Goal: Find specific page/section: Find specific page/section

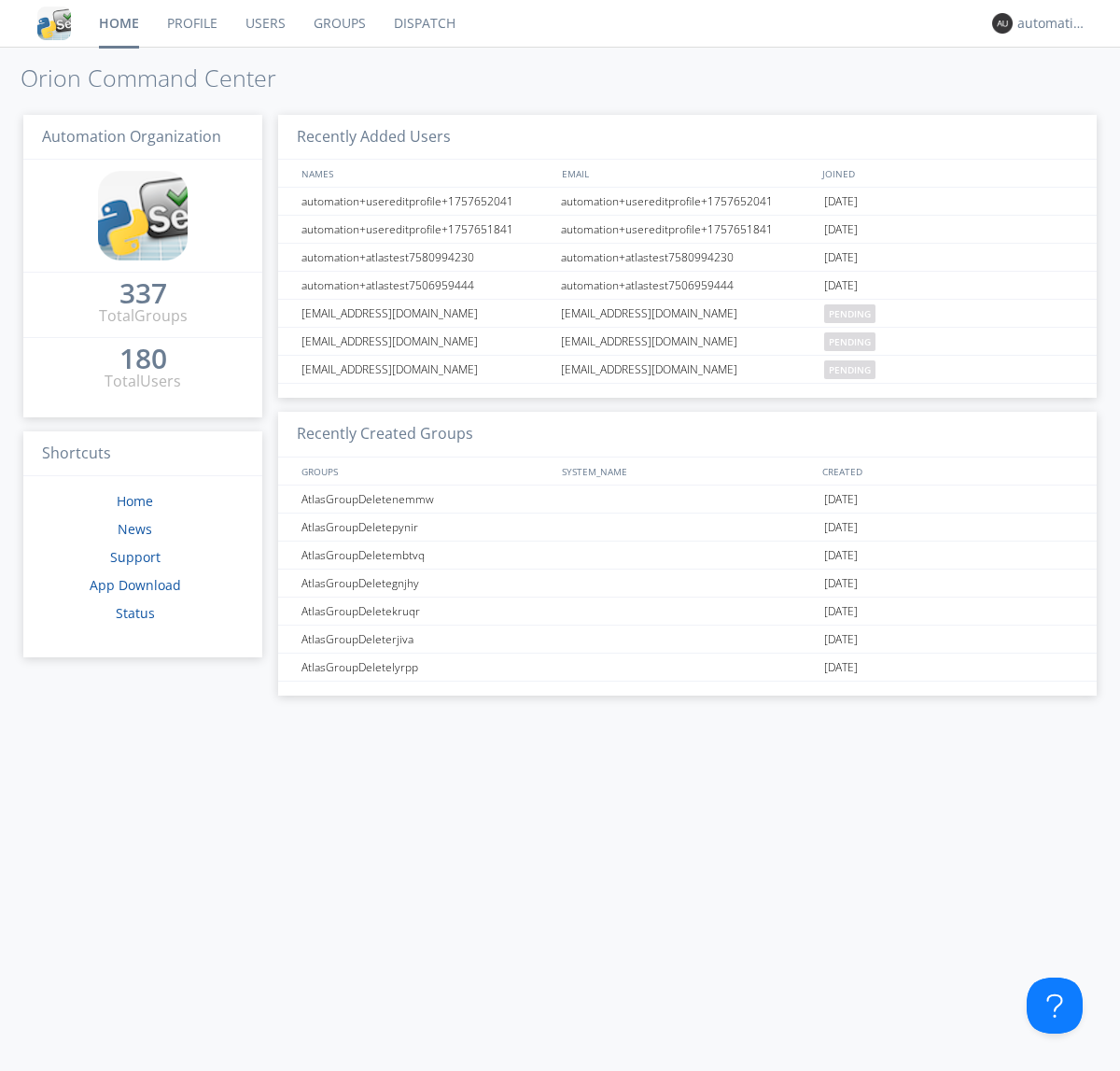
click at [423, 23] on link "Dispatch" at bounding box center [424, 23] width 89 height 47
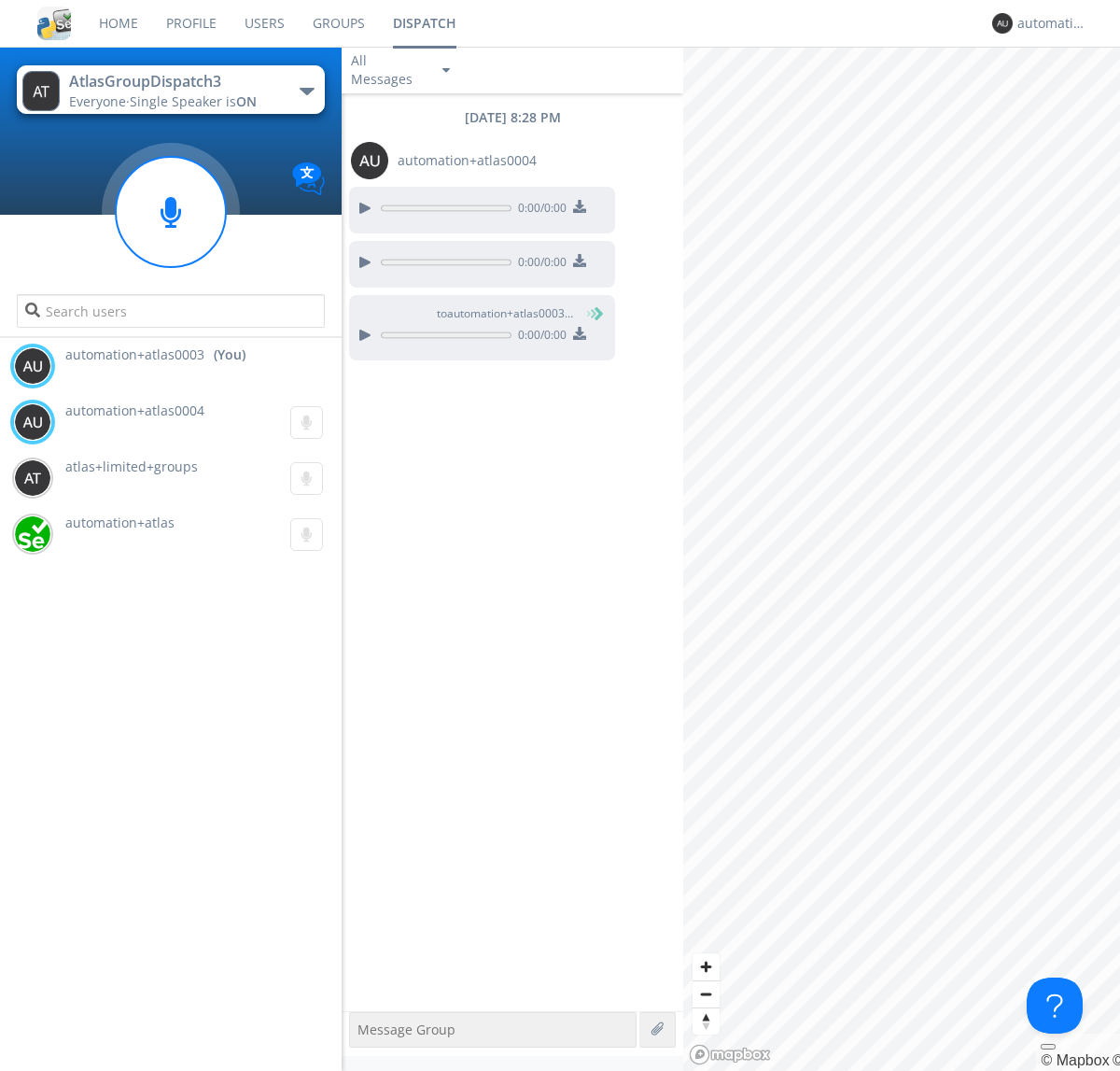
click at [307, 90] on div "button" at bounding box center [308, 91] width 15 height 8
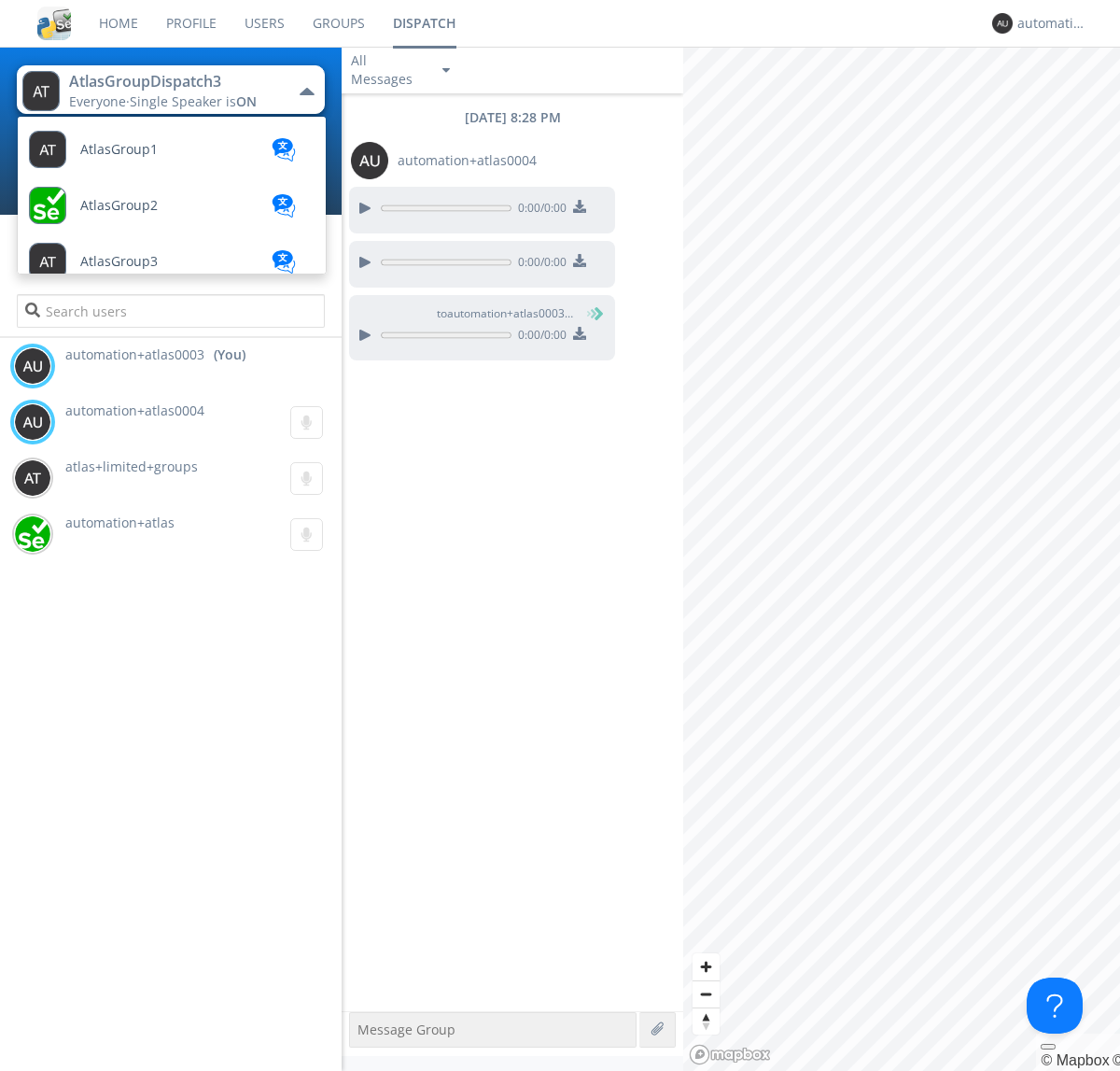
click at [141, 871] on span "AtlasGroupDispatch" at bounding box center [143, 878] width 125 height 14
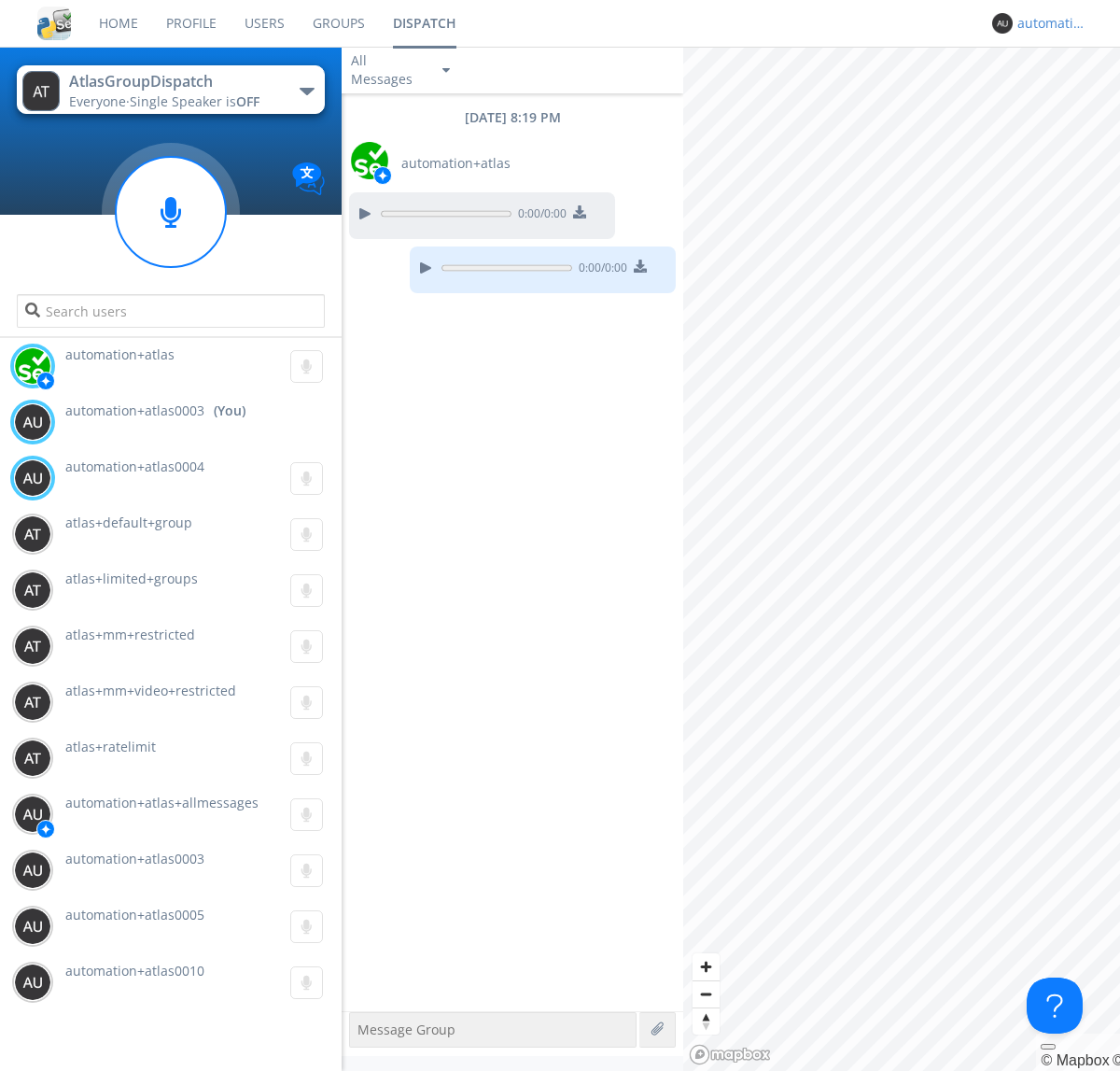
click at [1048, 23] on div "automation+atlas0003" at bounding box center [1053, 23] width 70 height 18
click at [1061, 98] on div "Log Out" at bounding box center [1062, 98] width 96 height 34
